Goal: Find contact information: Find contact information

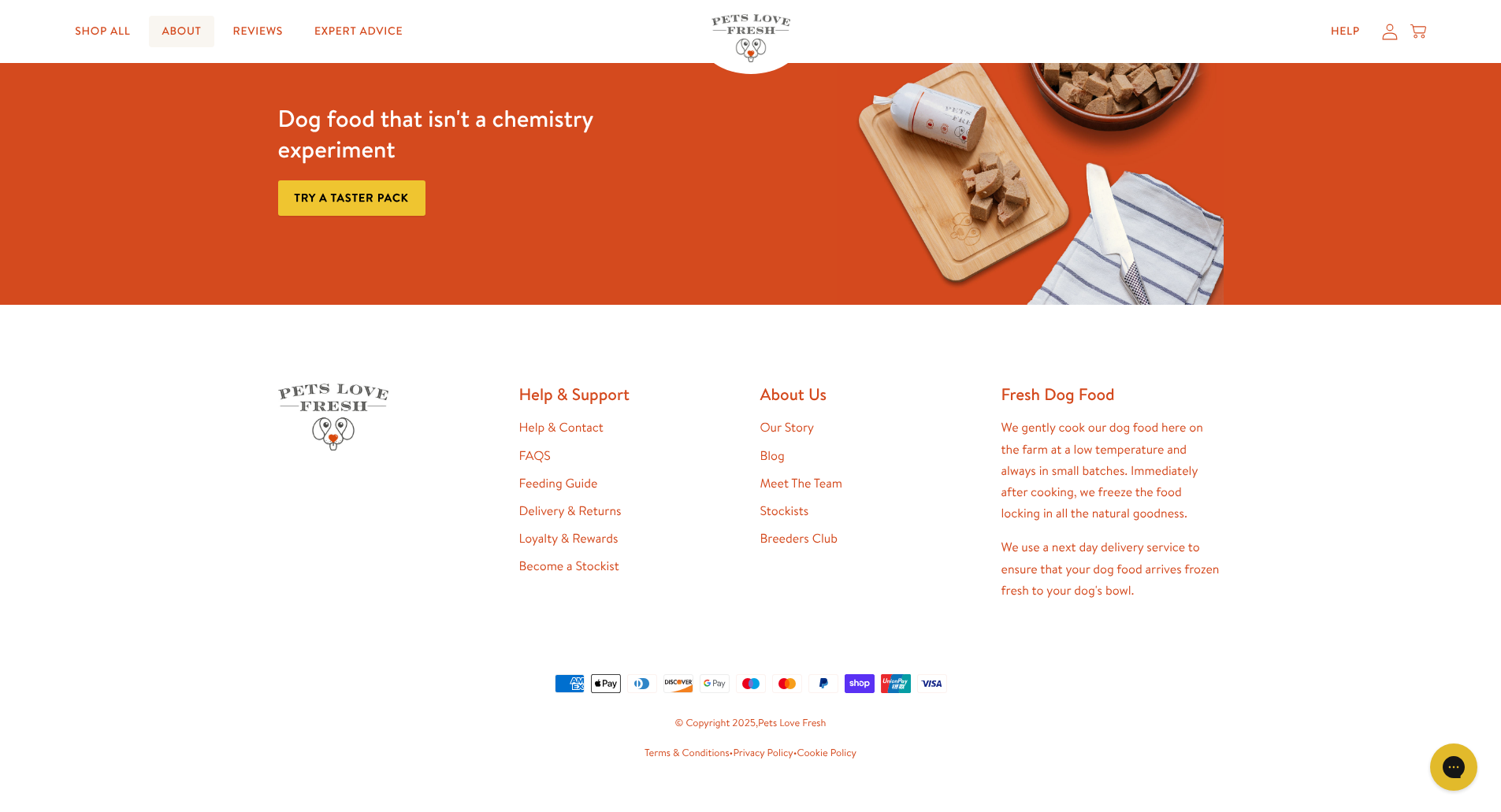
click at [187, 29] on link "About" at bounding box center [181, 32] width 65 height 32
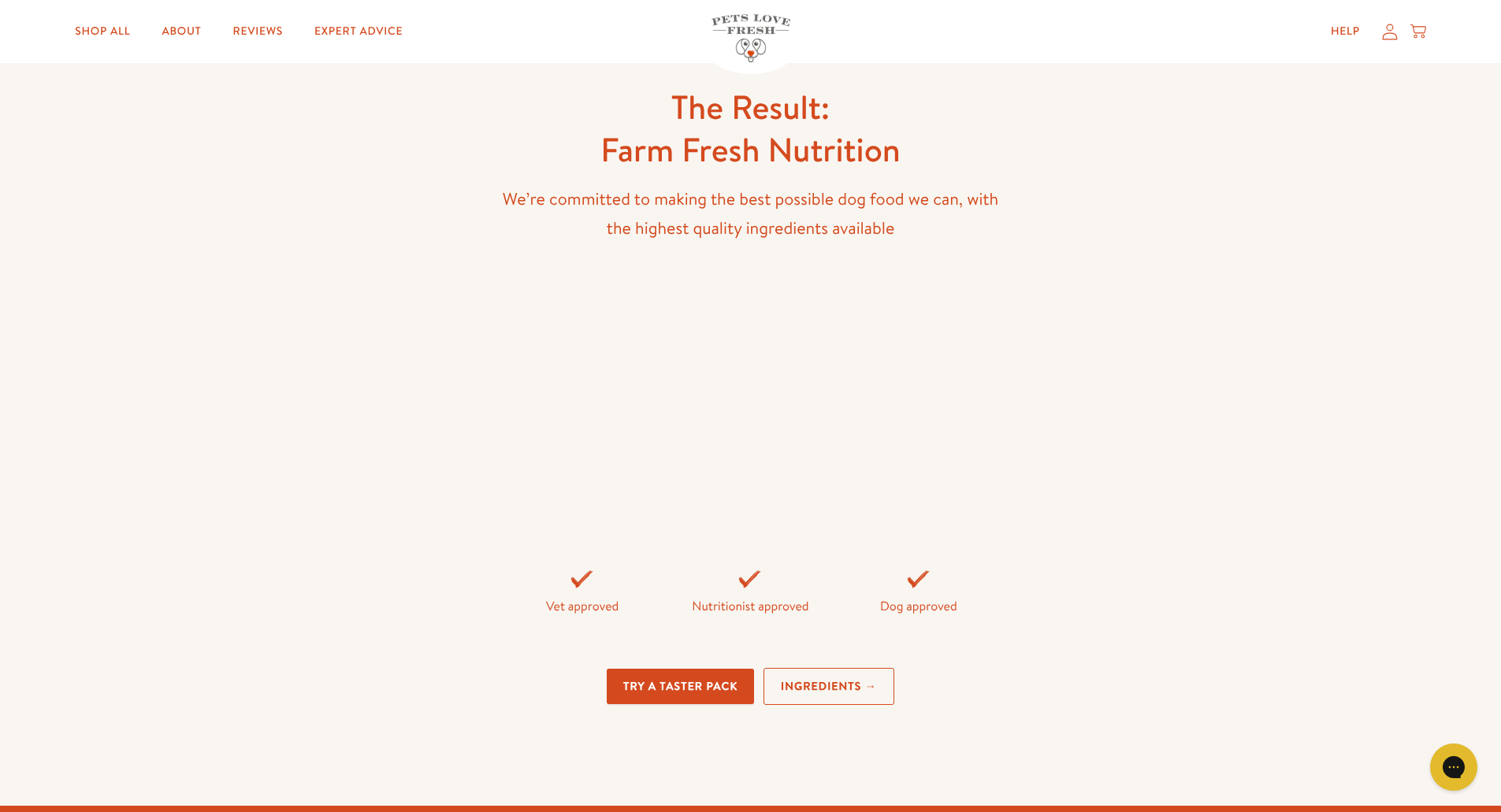
scroll to position [4229, 0]
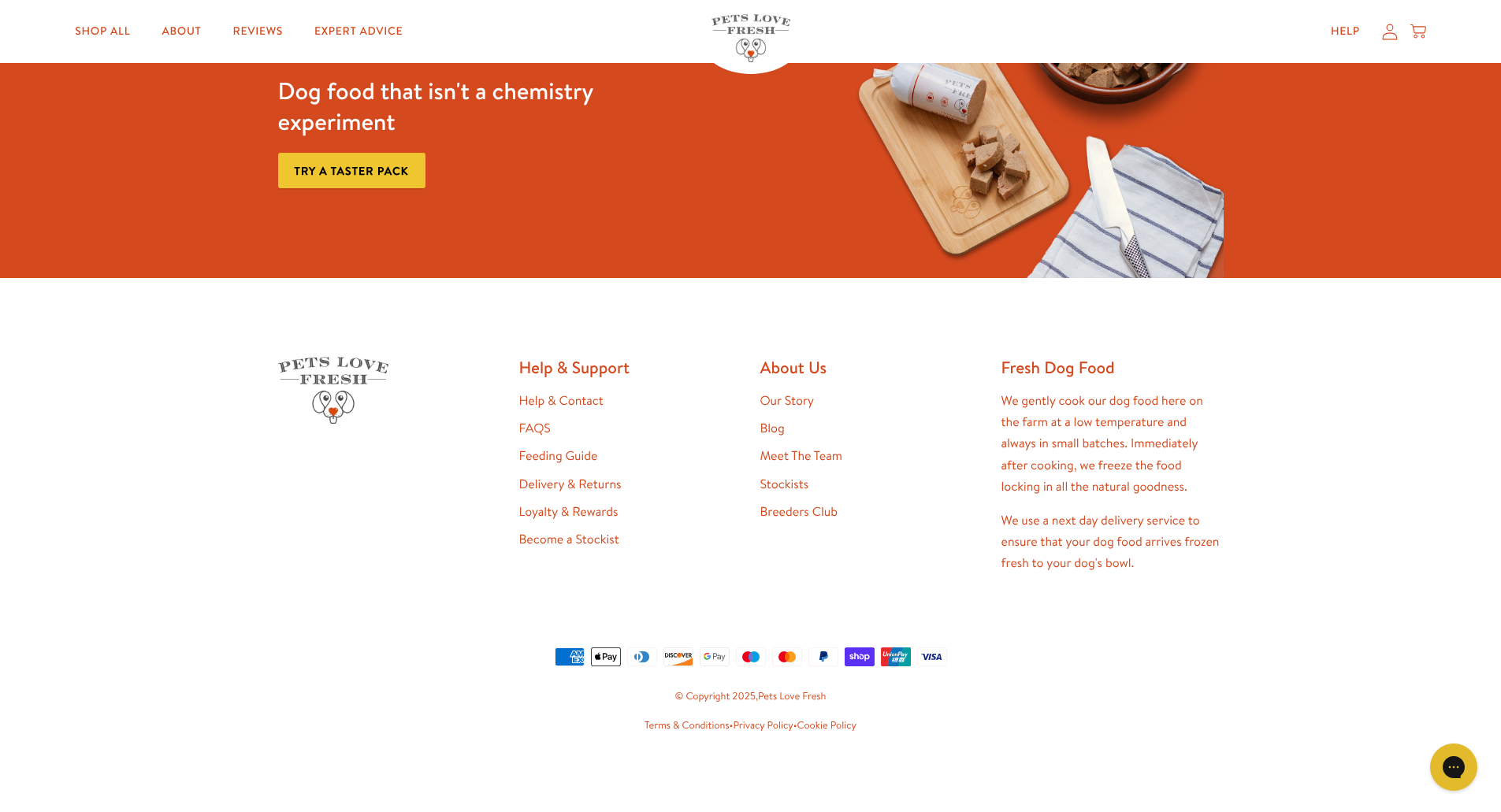
drag, startPoint x: 845, startPoint y: 354, endPoint x: 877, endPoint y: 636, distance: 283.8
click at [568, 399] on link "Help & Contact" at bounding box center [561, 400] width 84 height 17
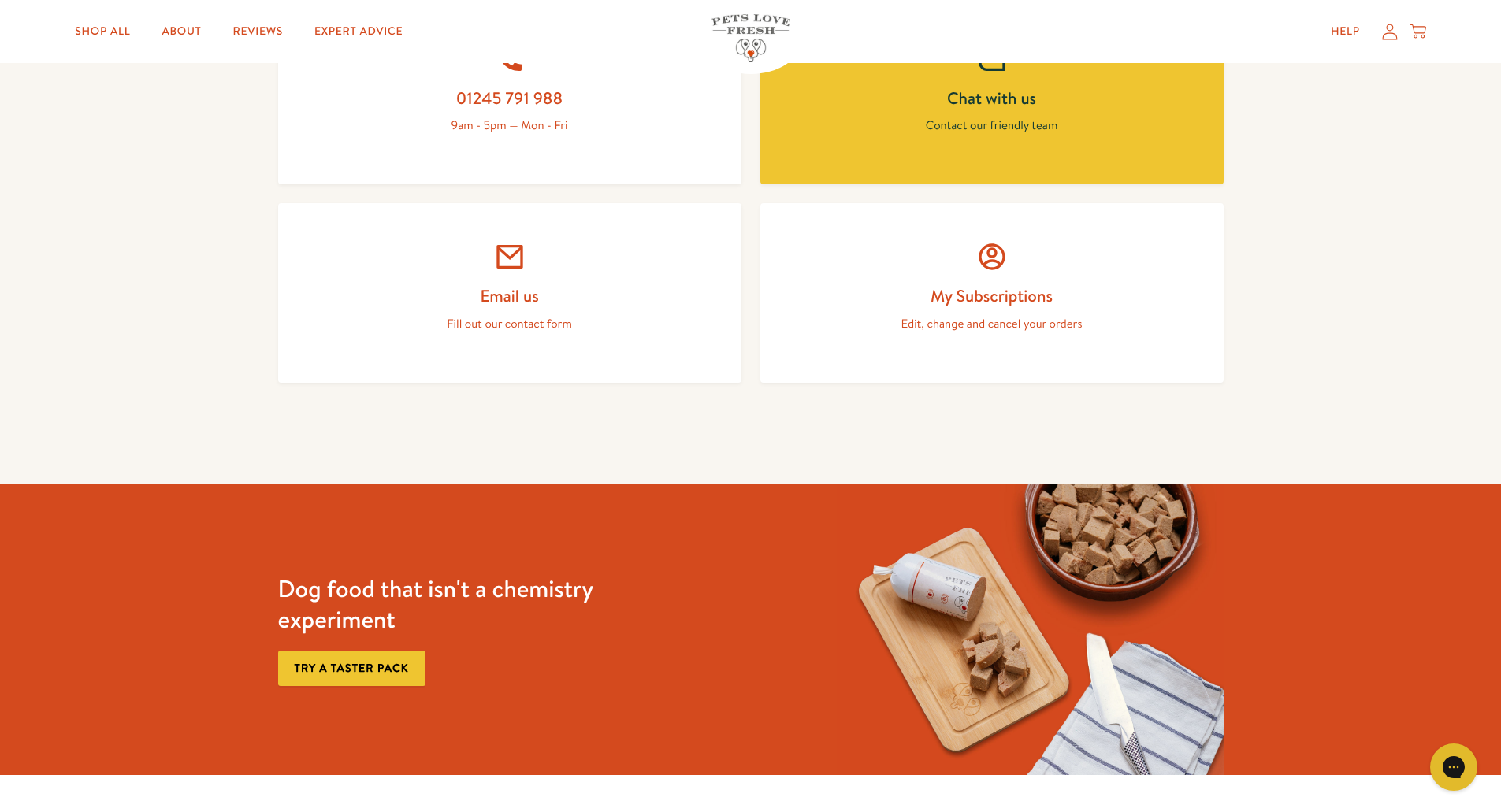
scroll to position [709, 0]
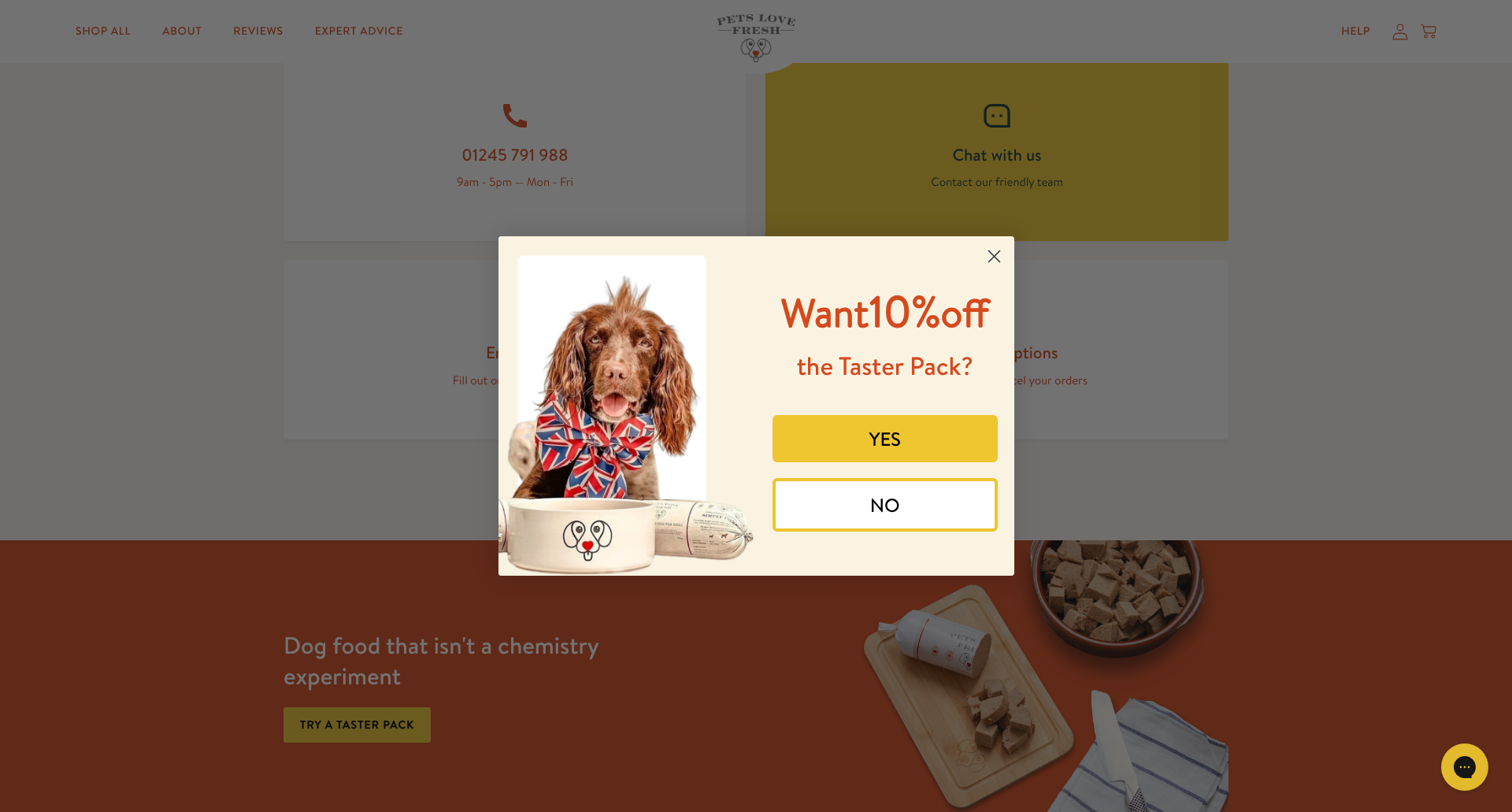
click at [986, 252] on circle "Close dialog" at bounding box center [993, 256] width 26 height 26
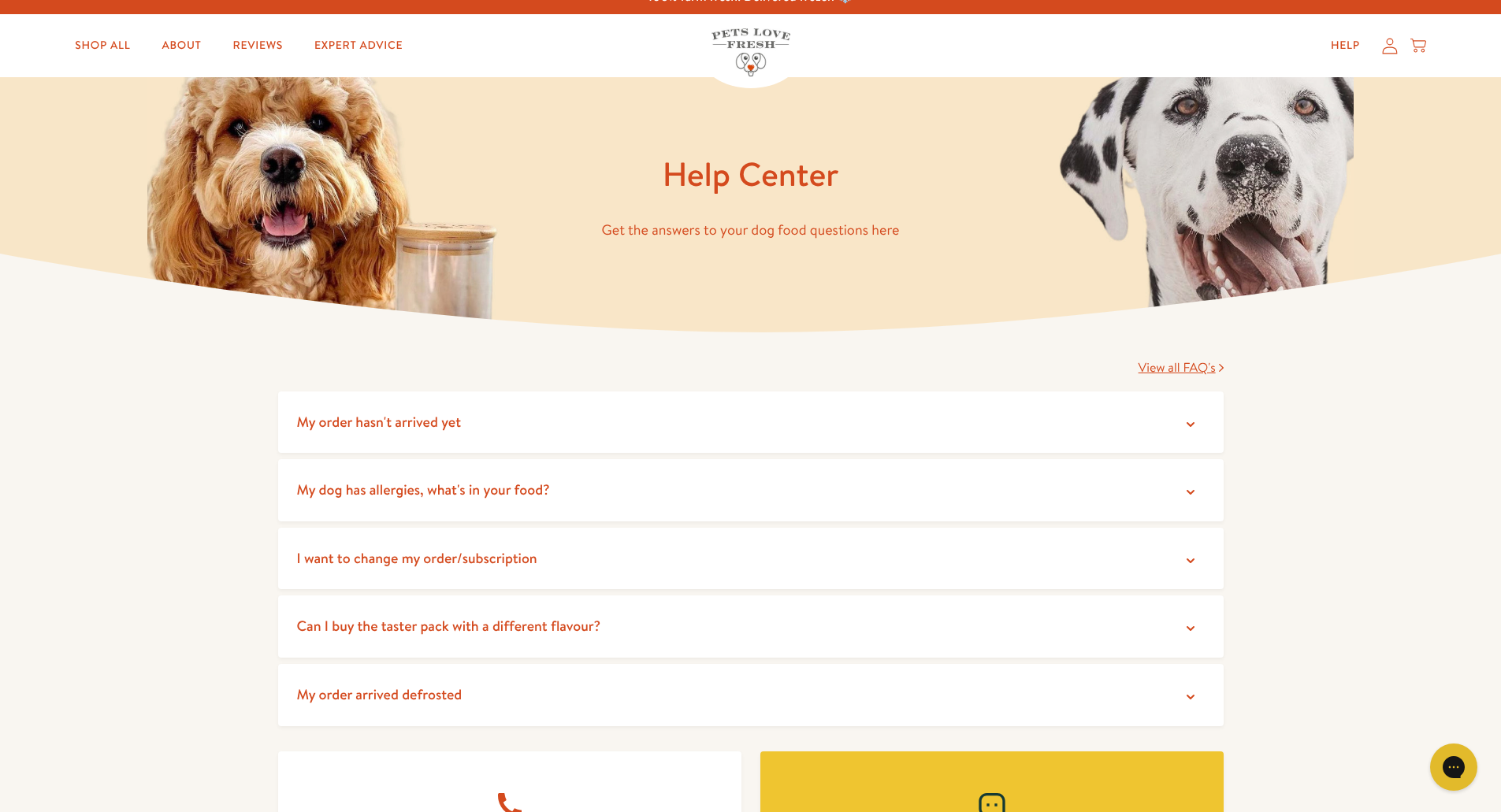
scroll to position [5, 0]
